Goal: Information Seeking & Learning: Learn about a topic

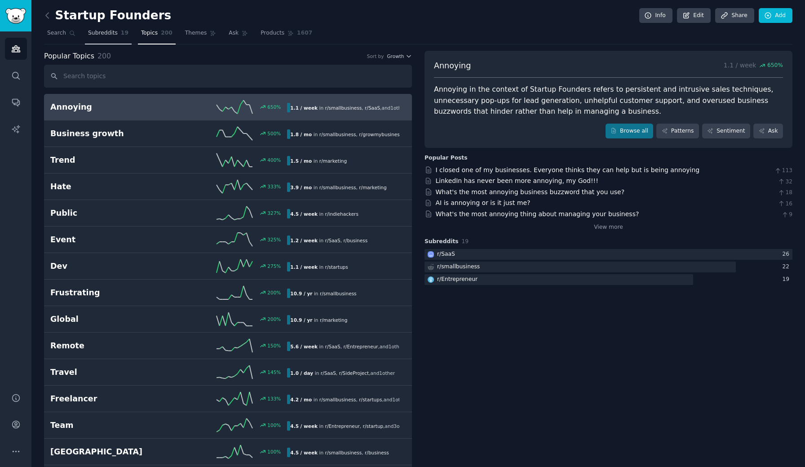
click at [105, 32] on span "Subreddits" at bounding box center [103, 33] width 30 height 8
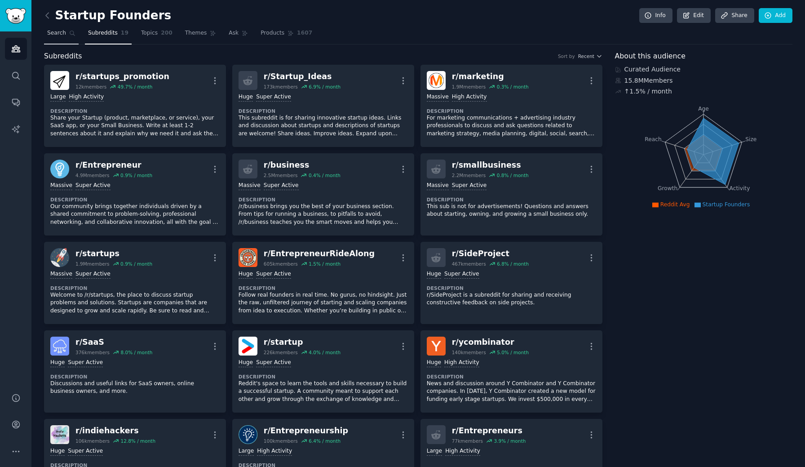
click at [61, 35] on span "Search" at bounding box center [56, 33] width 19 height 8
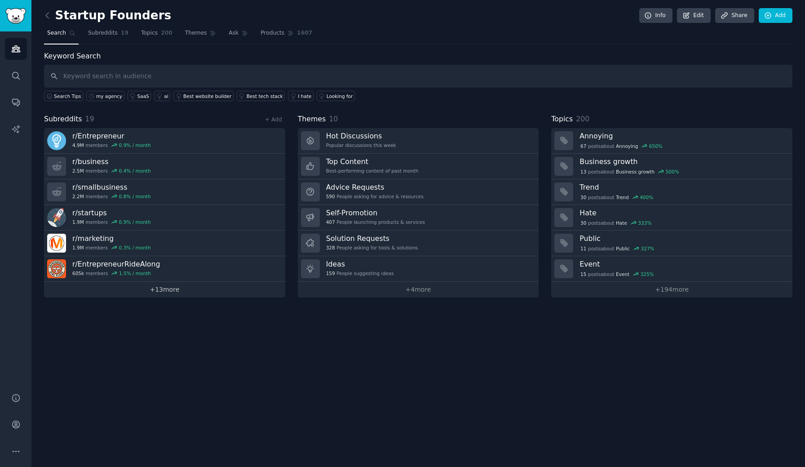
click at [164, 291] on link "+ 13 more" at bounding box center [164, 290] width 241 height 16
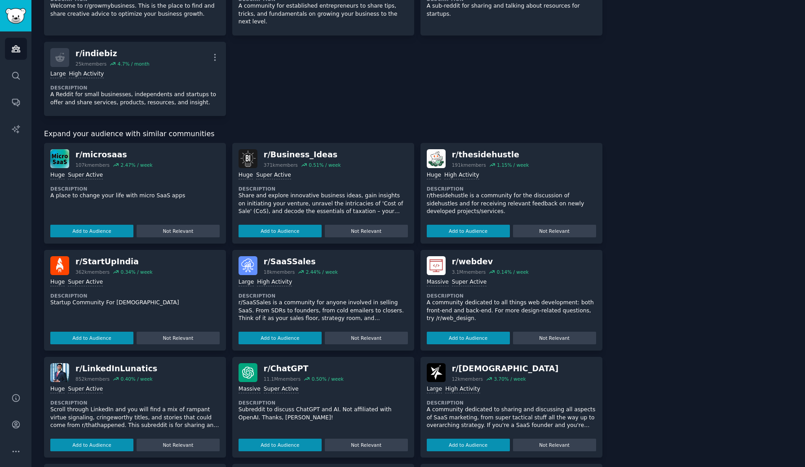
scroll to position [648, 0]
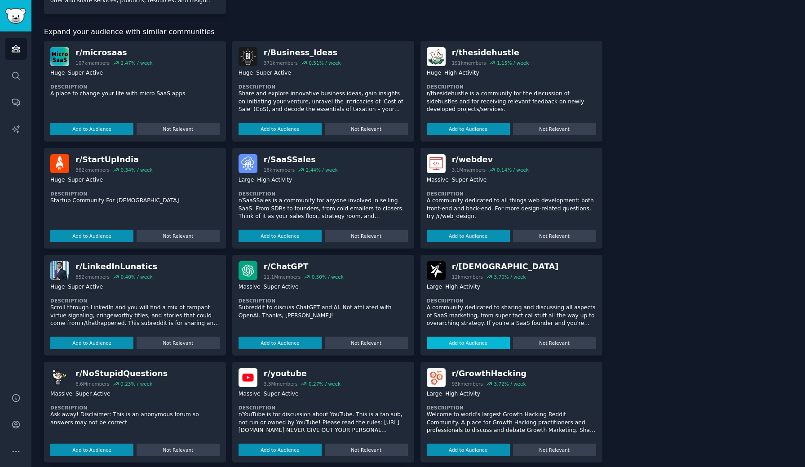
click at [479, 336] on button "Add to Audience" at bounding box center [468, 342] width 83 height 13
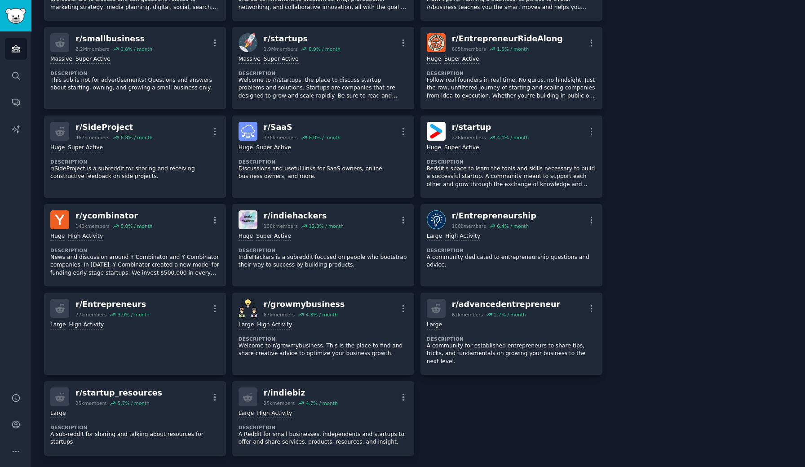
scroll to position [0, 0]
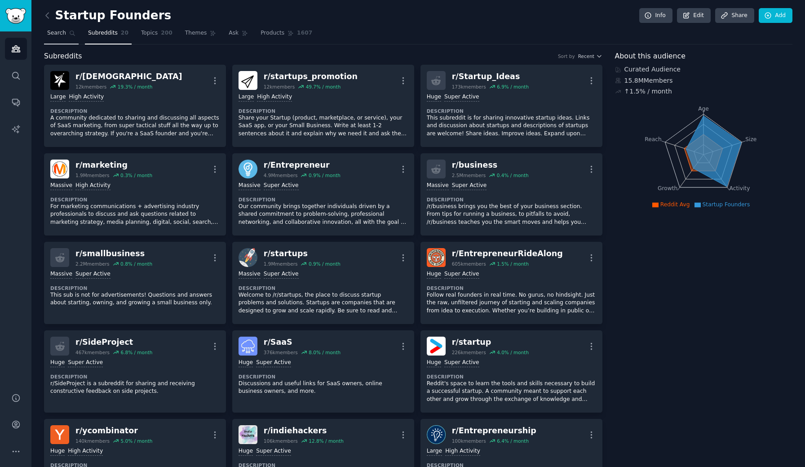
click at [69, 36] on link "Search" at bounding box center [61, 35] width 35 height 18
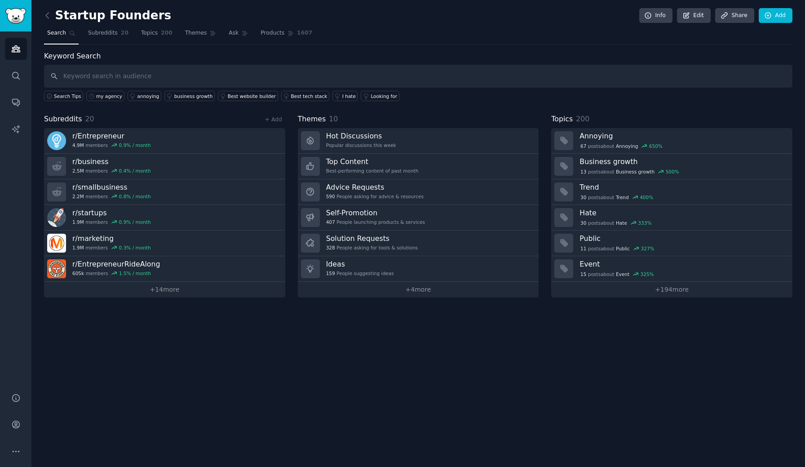
click at [299, 347] on div "Startup Founders Info Edit Share Add Search Subreddits 20 Topics 200 Themes Ask…" at bounding box center [417, 233] width 773 height 467
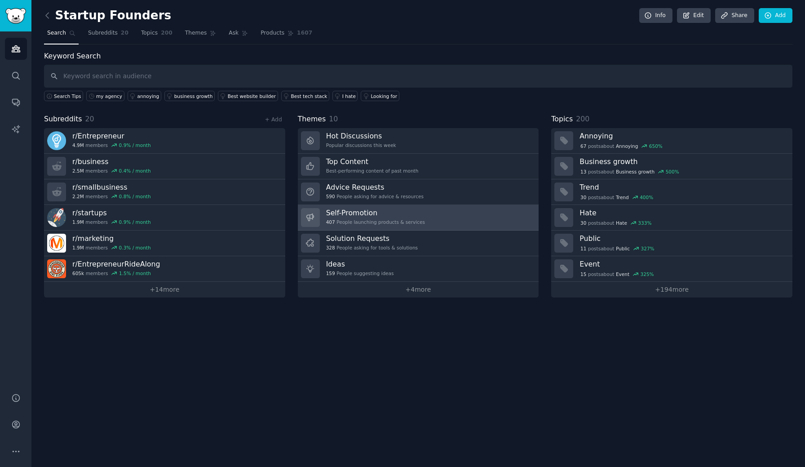
click at [413, 223] on div "407 People launching products & services" at bounding box center [375, 222] width 99 height 6
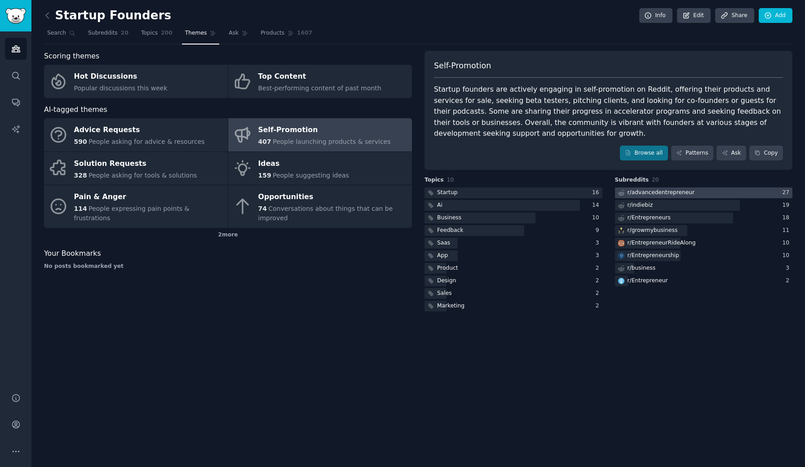
click at [662, 197] on div "r/ advancedentrepreneur" at bounding box center [655, 192] width 81 height 11
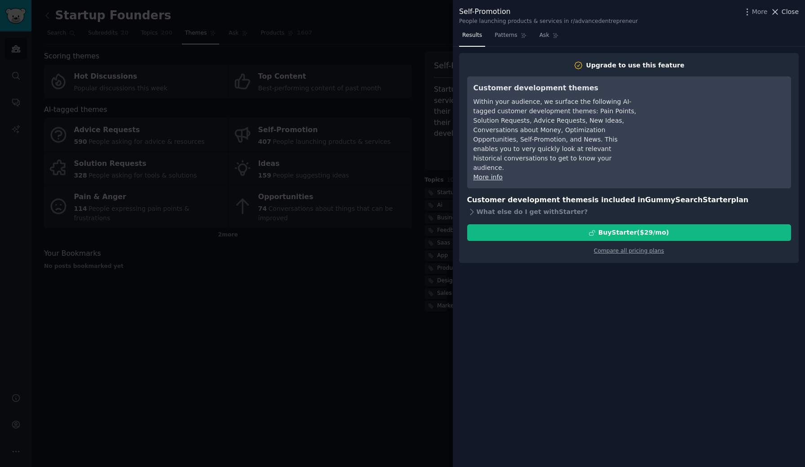
click at [785, 13] on span "Close" at bounding box center [789, 11] width 17 height 9
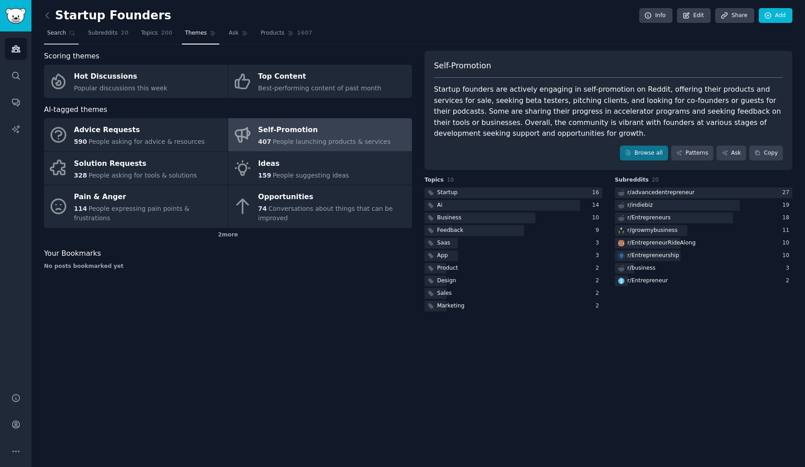
click at [64, 32] on span "Search" at bounding box center [56, 33] width 19 height 8
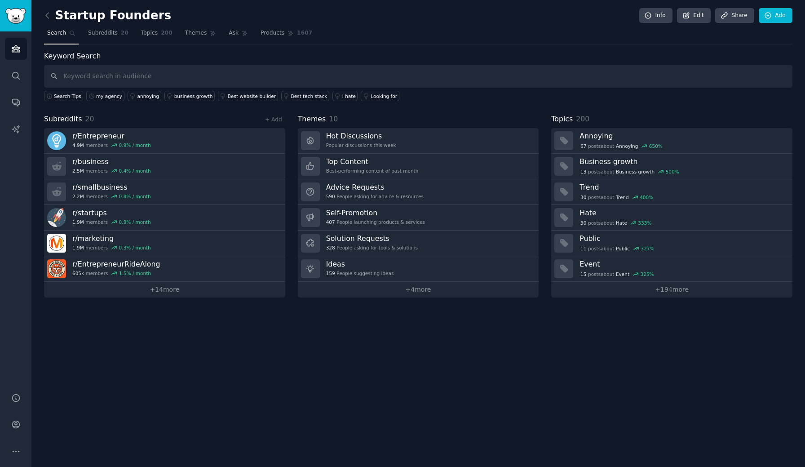
click at [161, 76] on input "text" at bounding box center [418, 76] width 748 height 23
type input "m"
click at [106, 97] on div "my agency" at bounding box center [109, 96] width 26 height 6
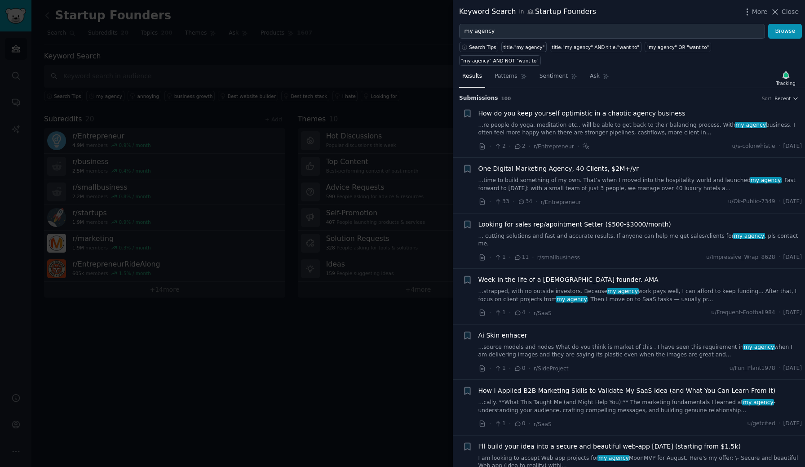
click at [609, 176] on link "...time to build something of my own. That’s when I moved into the hospitality …" at bounding box center [640, 184] width 324 height 16
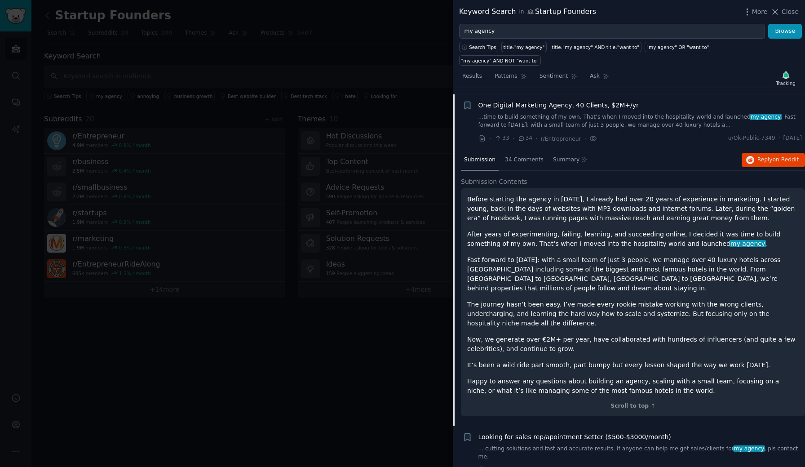
scroll to position [70, 0]
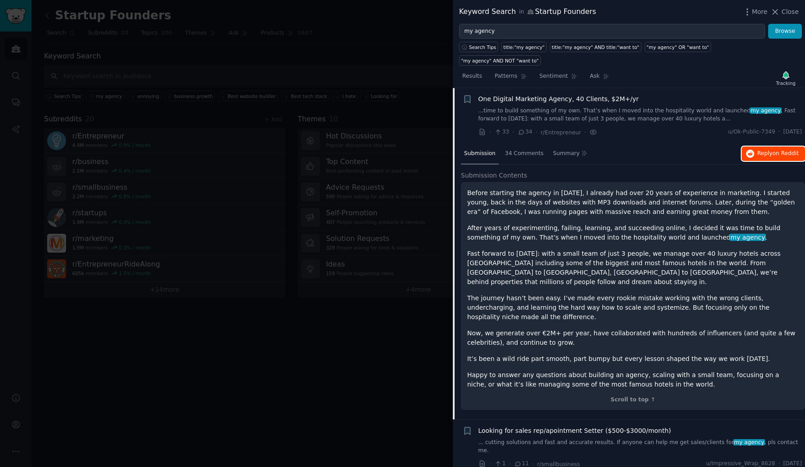
click at [766, 150] on span "Reply on Reddit" at bounding box center [777, 154] width 41 height 8
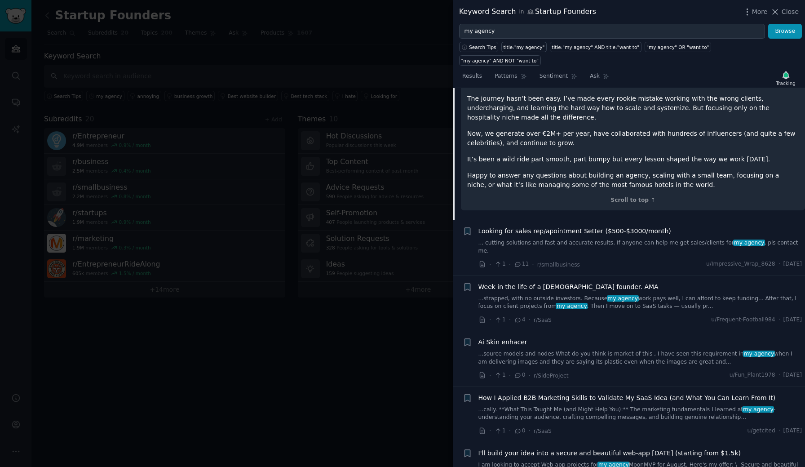
scroll to position [270, 0]
click at [610, 238] on link "... cutting solutions and fast and accurate results. If anyone can help me get …" at bounding box center [640, 246] width 324 height 16
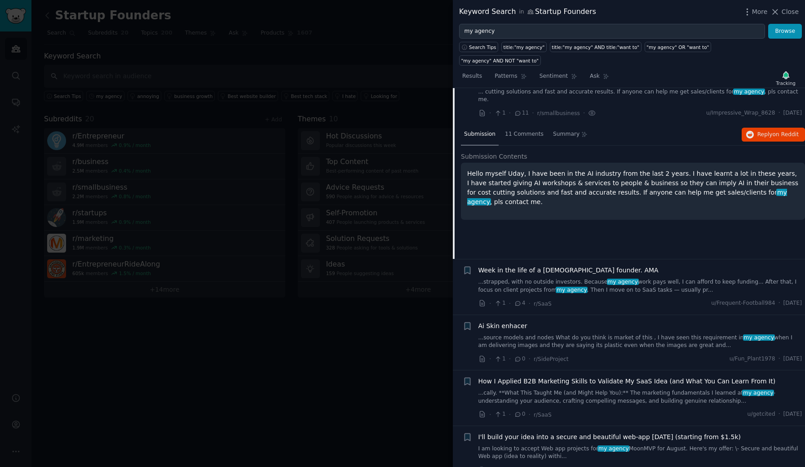
scroll to position [125, 0]
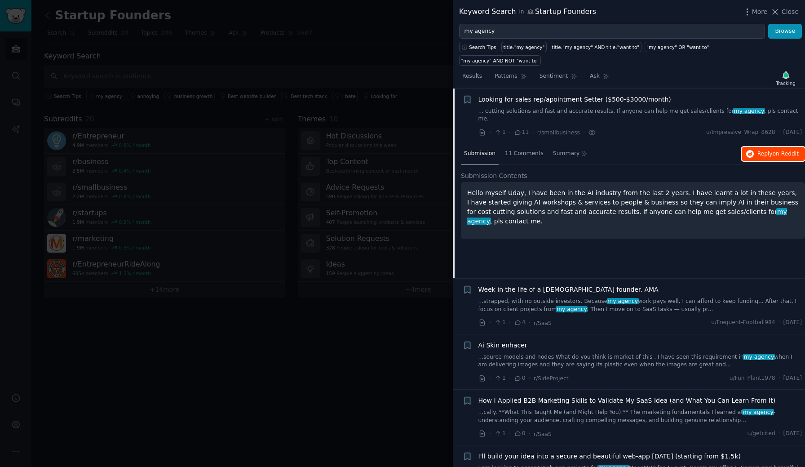
click at [765, 150] on span "Reply on Reddit" at bounding box center [777, 154] width 41 height 8
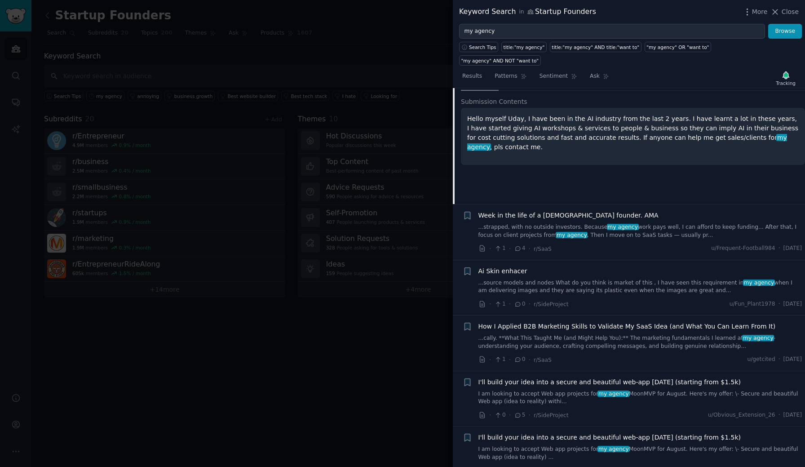
scroll to position [199, 0]
click at [585, 223] on link "...strapped, with no outside investors. Because my agency work pays well, I can…" at bounding box center [640, 231] width 324 height 16
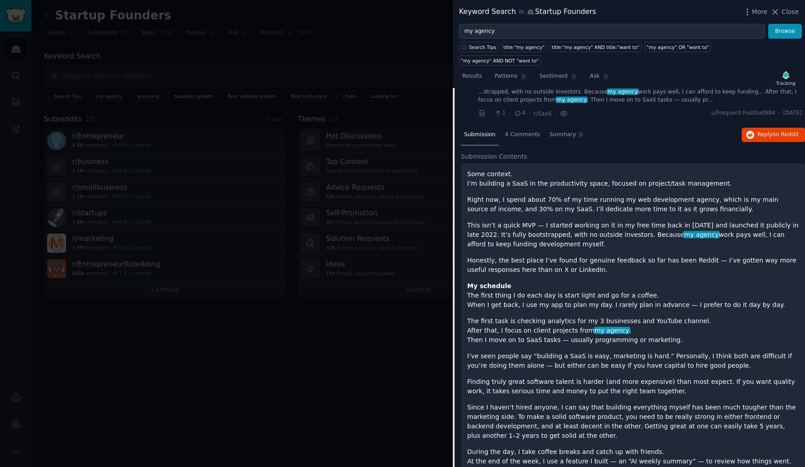
scroll to position [172, 0]
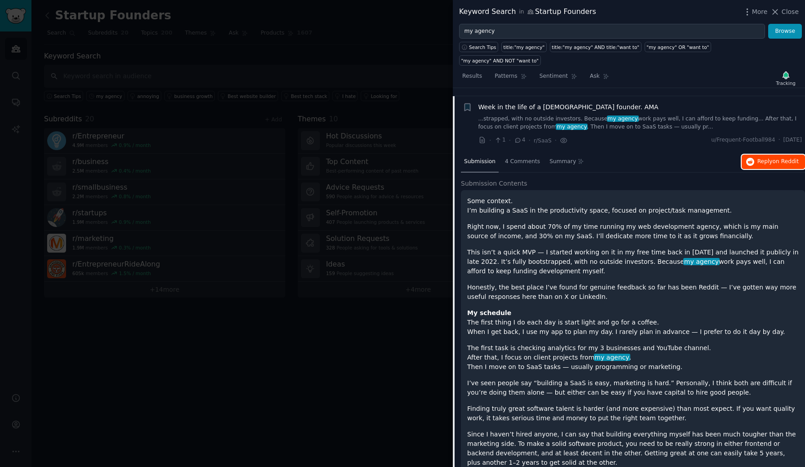
click at [753, 154] on button "Reply on Reddit" at bounding box center [772, 161] width 63 height 14
click at [781, 32] on button "Browse" at bounding box center [785, 31] width 34 height 15
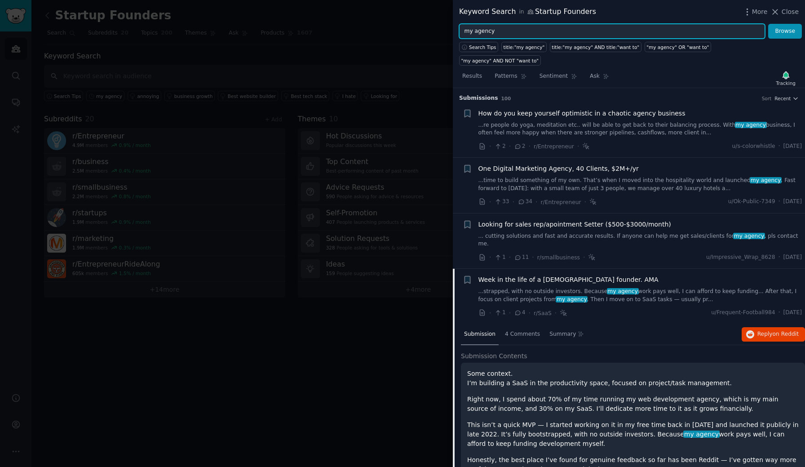
click at [528, 28] on input "my agency" at bounding box center [612, 31] width 306 height 15
type input "my SMMA"
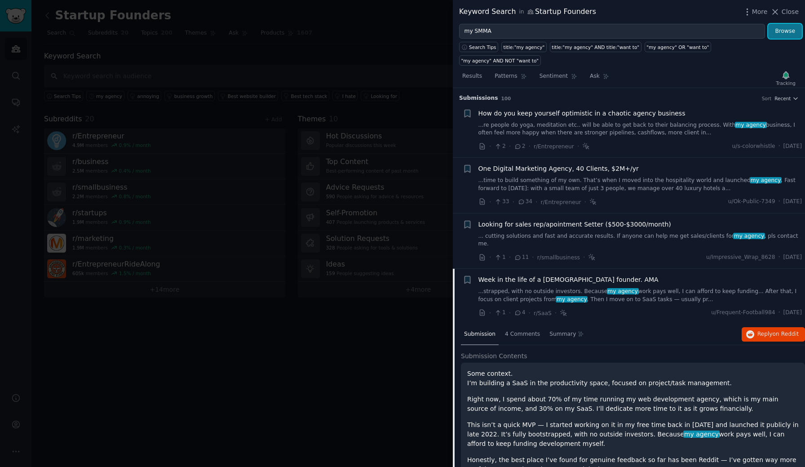
click at [784, 34] on button "Browse" at bounding box center [785, 31] width 34 height 15
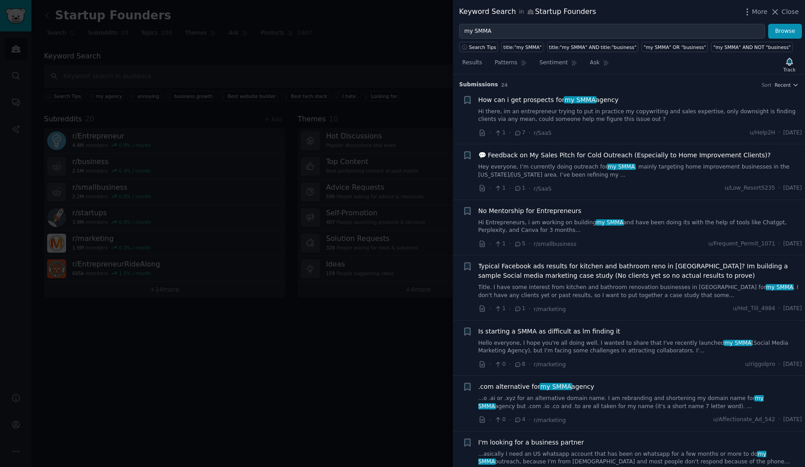
click at [602, 118] on link "Hi there, im an entrepreneur trying to put in practice my copywriting and sales…" at bounding box center [640, 116] width 324 height 16
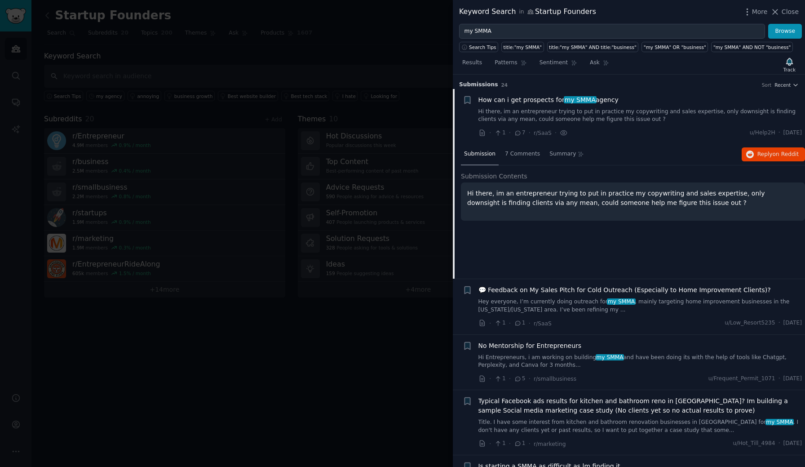
scroll to position [14, 0]
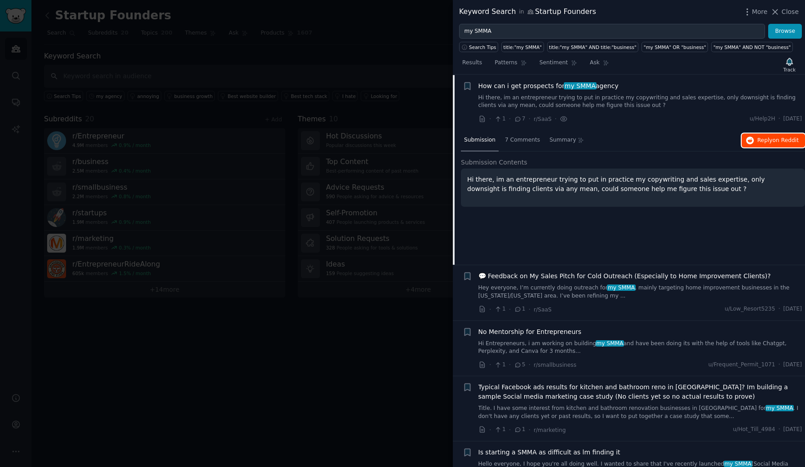
click at [757, 139] on span "Reply on Reddit" at bounding box center [777, 140] width 41 height 8
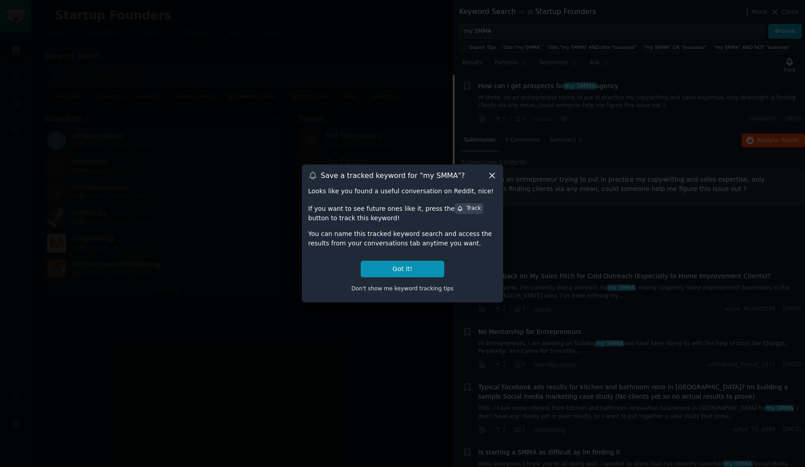
click at [493, 176] on icon at bounding box center [491, 175] width 9 height 9
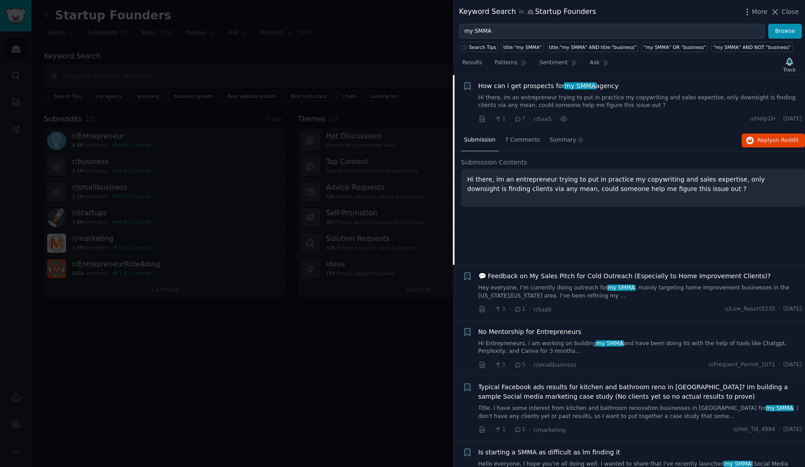
click at [654, 102] on link "Hi there, im an entrepreneur trying to put in practice my copywriting and sales…" at bounding box center [640, 102] width 324 height 16
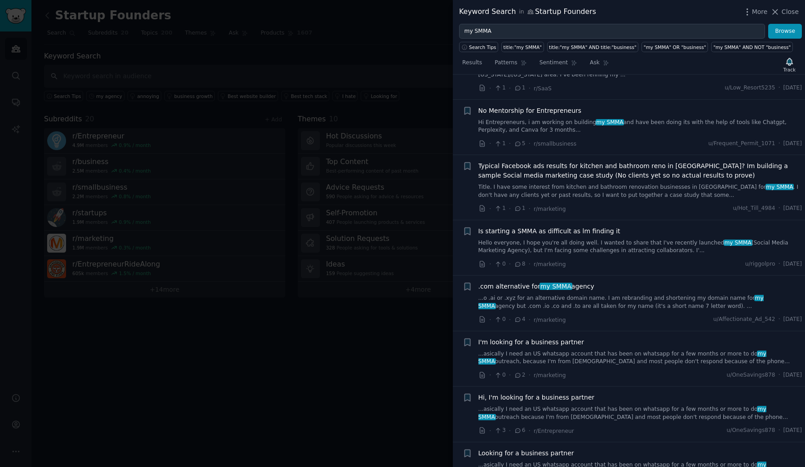
scroll to position [102, 0]
click at [619, 356] on link "...asically I need an US whatsapp account that has been on whatsapp for a few m…" at bounding box center [640, 356] width 324 height 16
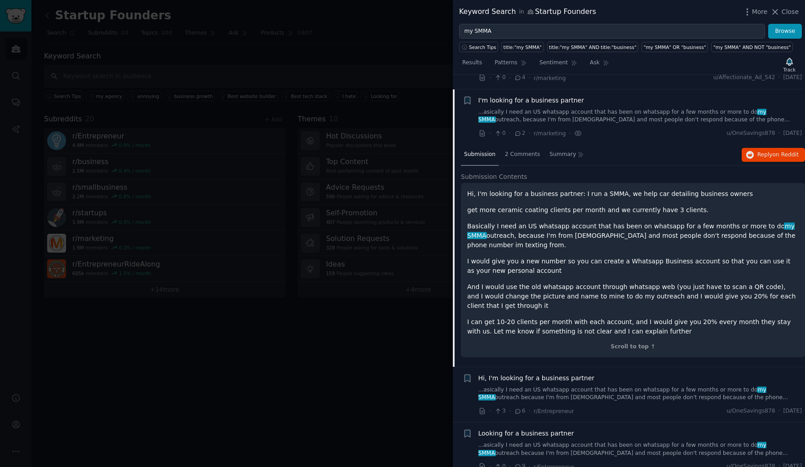
scroll to position [356, 0]
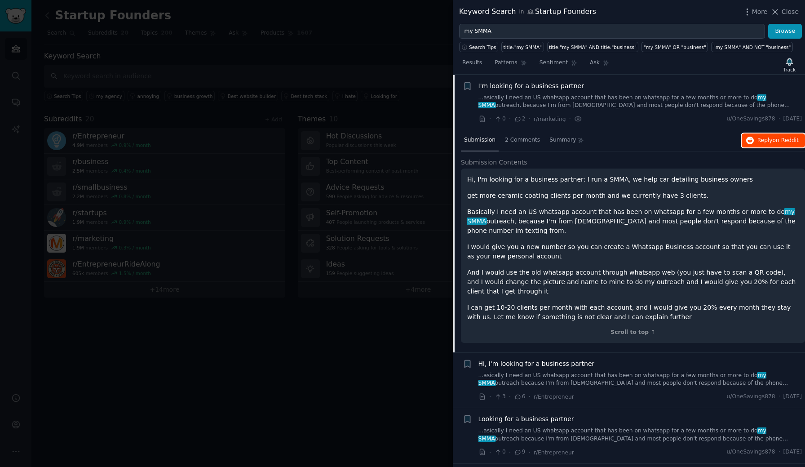
click at [761, 141] on span "Reply on Reddit" at bounding box center [777, 140] width 41 height 8
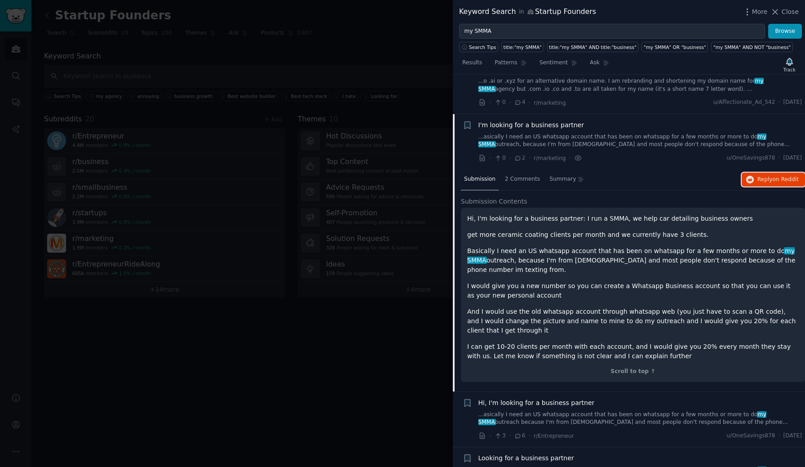
scroll to position [315, 0]
click at [589, 149] on link "...asically I need an US whatsapp account that has been on whatsapp for a few m…" at bounding box center [640, 143] width 324 height 16
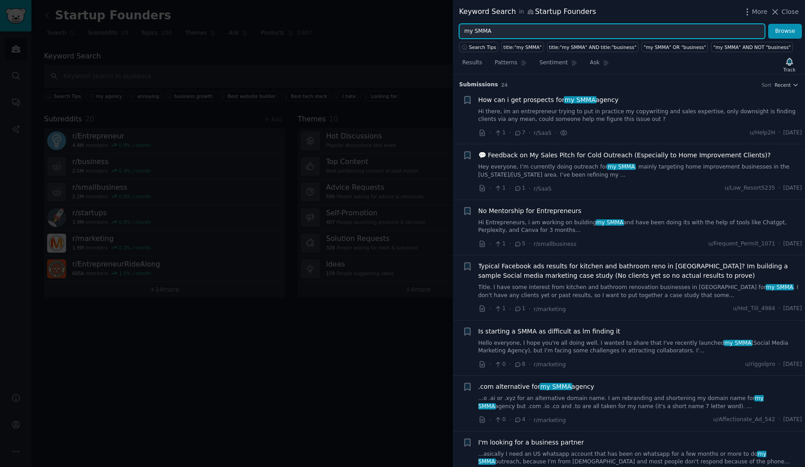
click at [526, 32] on input "my SMMA" at bounding box center [612, 31] width 306 height 15
click at [632, 31] on input "my SMMA" at bounding box center [612, 31] width 306 height 15
type input "client reporting"
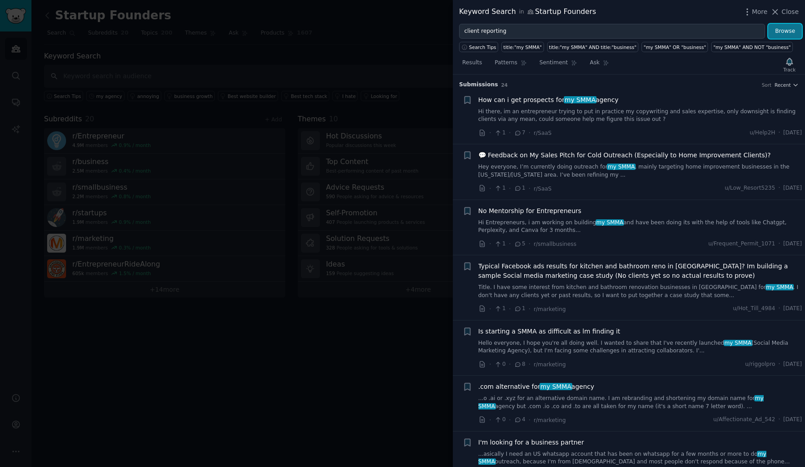
click at [781, 33] on button "Browse" at bounding box center [785, 31] width 34 height 15
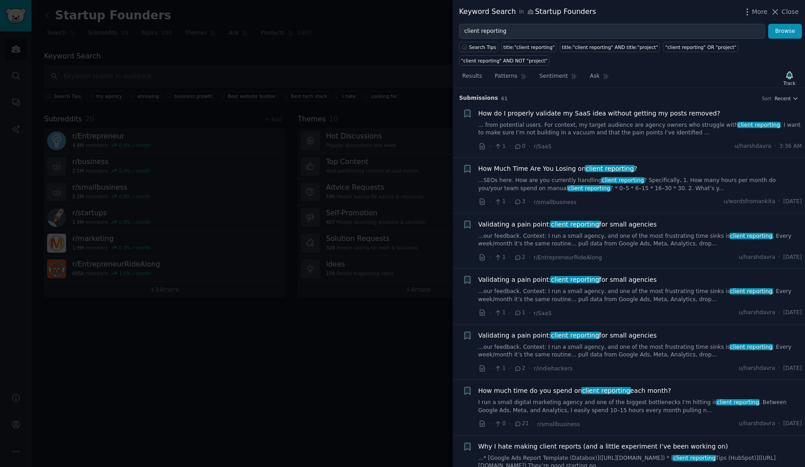
click at [694, 180] on link "...SEOs here. How are you currently handling client reporting ? Specifically, 1…" at bounding box center [640, 184] width 324 height 16
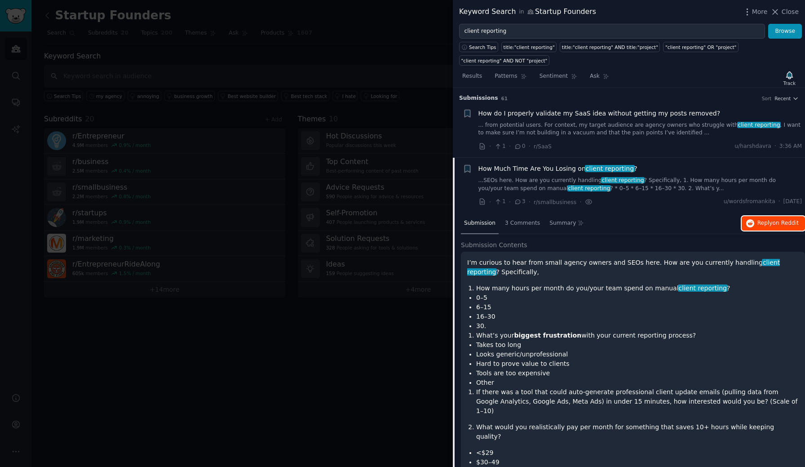
click at [751, 224] on icon "button" at bounding box center [750, 223] width 8 height 8
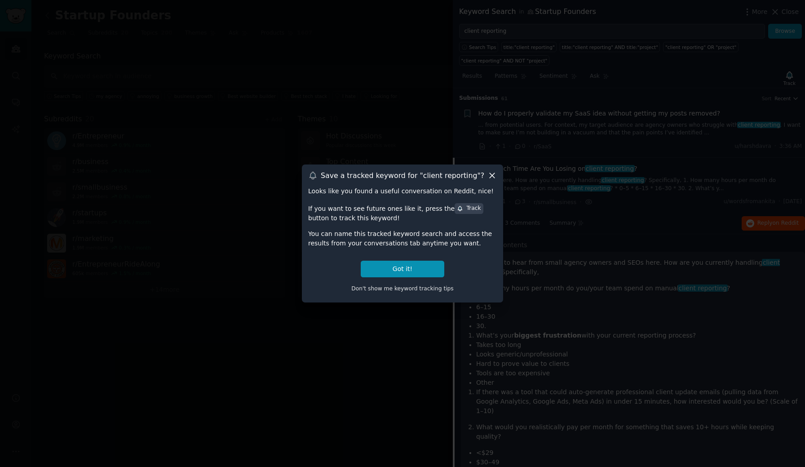
click at [491, 180] on icon at bounding box center [491, 175] width 9 height 9
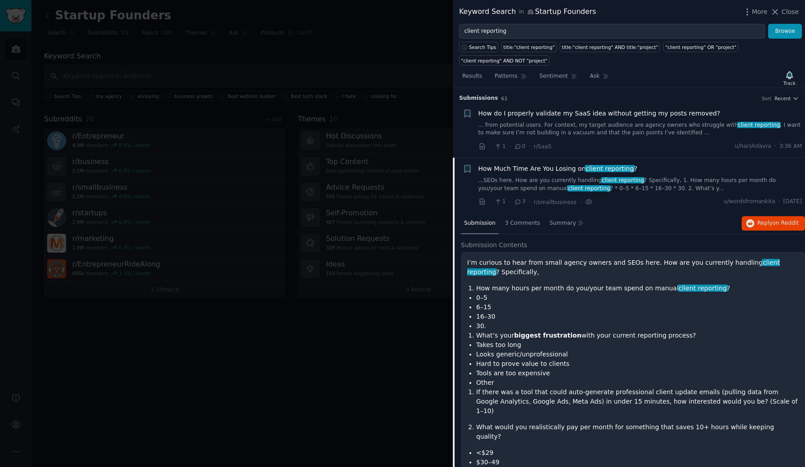
click at [633, 192] on link "...SEOs here. How are you currently handling client reporting ? Specifically, 1…" at bounding box center [640, 184] width 324 height 16
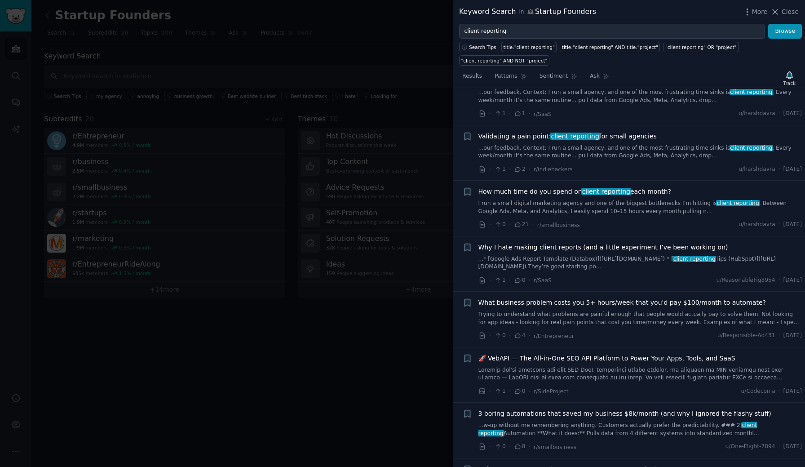
scroll to position [200, 0]
click at [650, 247] on span "Why I hate making client reports (and a little experiment I’ve been working on)" at bounding box center [603, 246] width 250 height 9
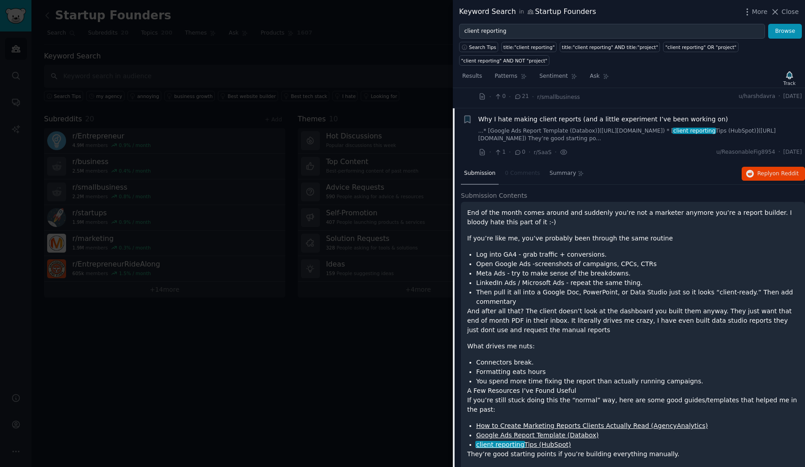
scroll to position [347, 0]
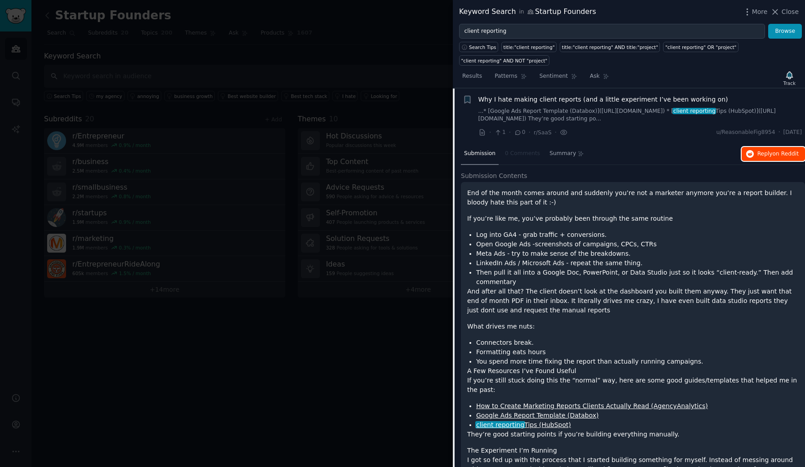
click at [767, 153] on span "Reply on Reddit" at bounding box center [777, 154] width 41 height 8
